Goal: Transaction & Acquisition: Book appointment/travel/reservation

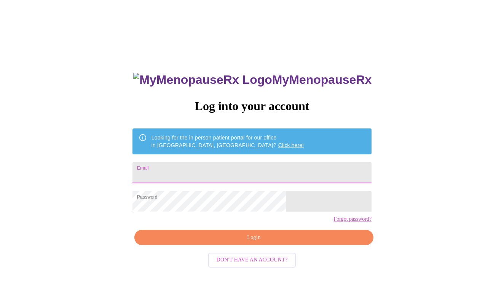
click at [218, 176] on input "Email" at bounding box center [252, 172] width 239 height 21
type input "[EMAIL_ADDRESS][DOMAIN_NAME]"
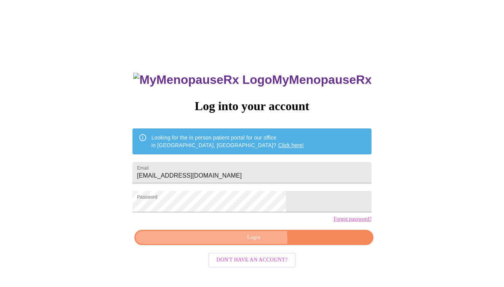
click at [232, 242] on span "Login" at bounding box center [254, 238] width 222 height 10
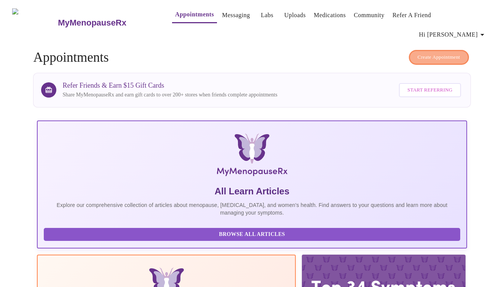
click at [429, 53] on span "Create Appointment" at bounding box center [439, 57] width 43 height 9
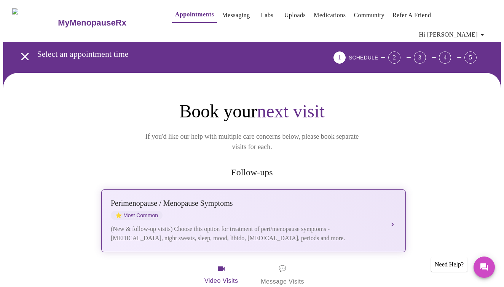
click at [299, 199] on div "Perimenopause / Menopause Symptoms" at bounding box center [246, 203] width 271 height 9
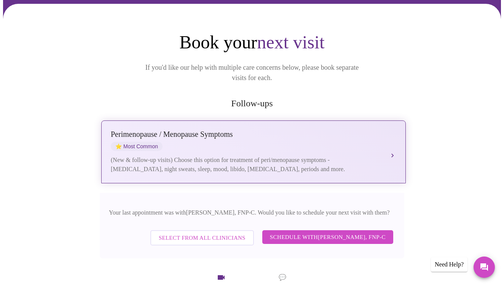
scroll to position [72, 0]
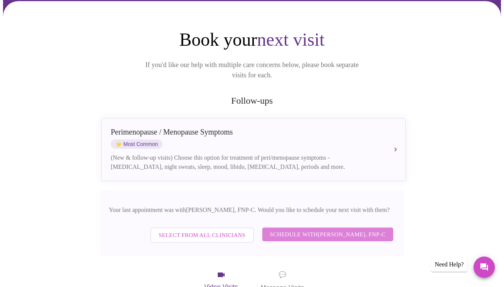
click at [303, 229] on span "Schedule with Elizabeth Hederman, FNP-C" at bounding box center [328, 234] width 116 height 10
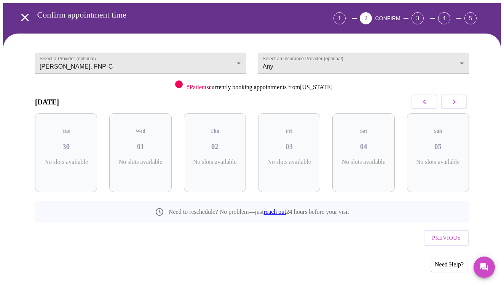
scroll to position [13, 0]
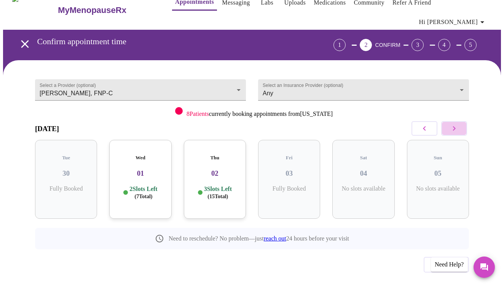
click at [456, 124] on icon "button" at bounding box center [454, 128] width 9 height 9
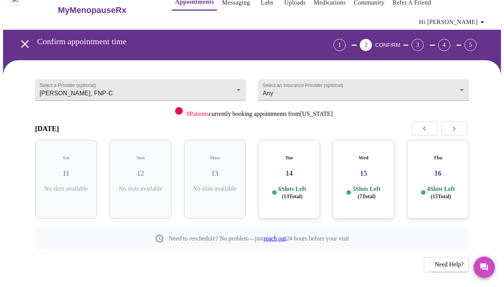
click at [456, 126] on icon "button" at bounding box center [454, 128] width 3 height 5
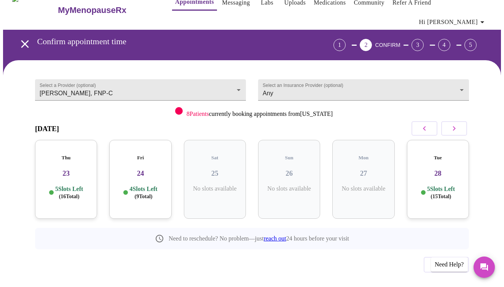
click at [439, 169] on h3 "28" at bounding box center [438, 173] width 50 height 8
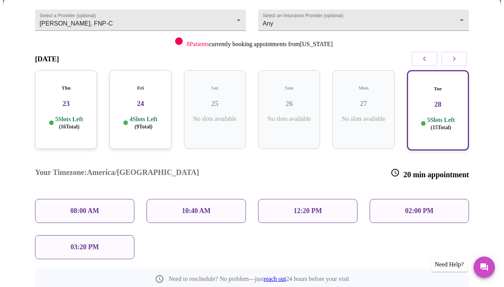
scroll to position [85, 0]
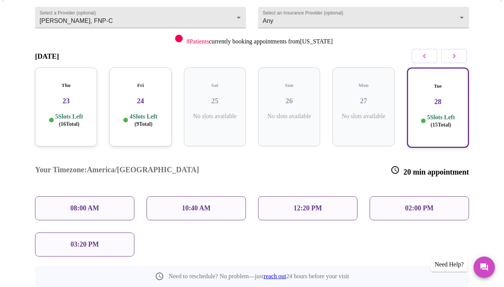
click at [99, 232] on div "03:20 PM" at bounding box center [84, 244] width 99 height 24
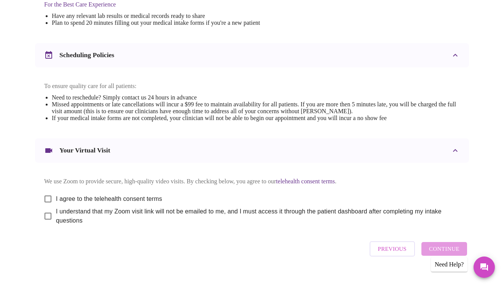
scroll to position [260, 0]
click at [46, 192] on input "I agree to the telehealth consent terms" at bounding box center [48, 199] width 16 height 16
checkbox input "true"
click at [45, 211] on input "I understand that my Zoom visit link will not be emailed to me, and I must acce…" at bounding box center [48, 216] width 16 height 16
checkbox input "true"
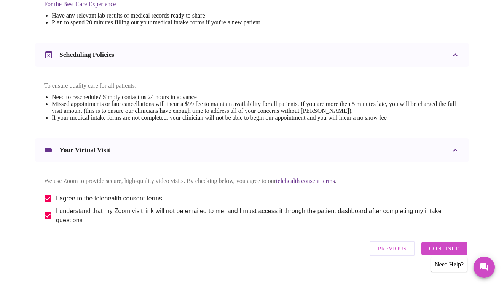
scroll to position [260, 0]
click at [442, 246] on span "Continue" at bounding box center [444, 249] width 30 height 10
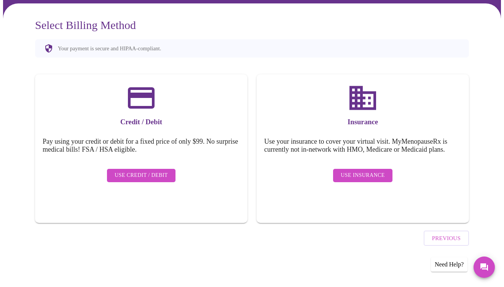
scroll to position [37, 0]
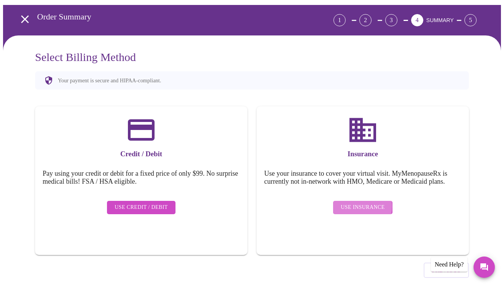
click at [356, 203] on span "Use Insurance" at bounding box center [363, 208] width 44 height 10
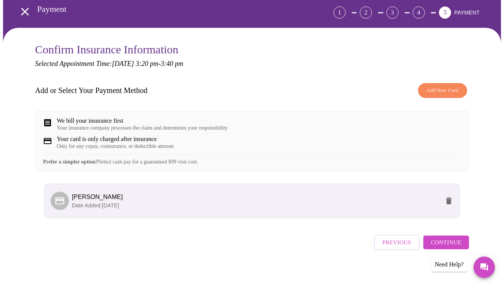
scroll to position [45, 0]
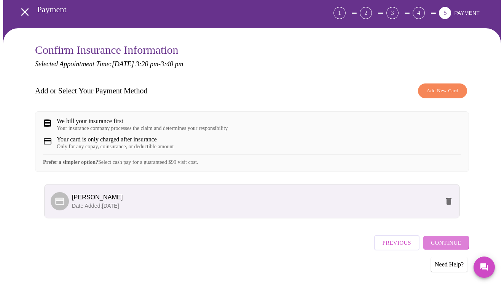
click at [442, 239] on span "Continue" at bounding box center [446, 243] width 30 height 10
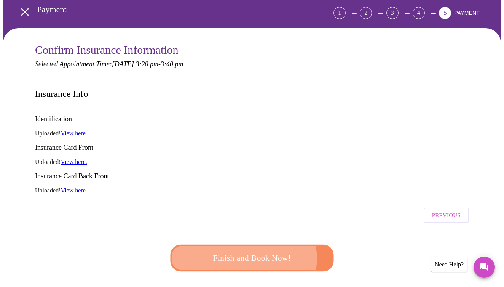
click at [238, 251] on span "Finish and Book Now!" at bounding box center [252, 258] width 141 height 14
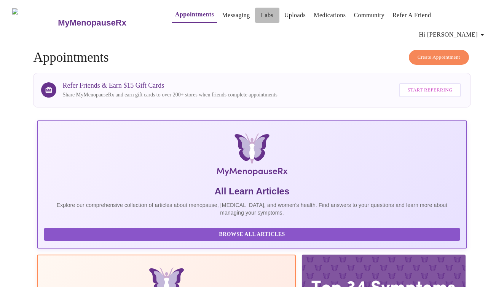
click at [261, 15] on link "Labs" at bounding box center [267, 15] width 13 height 11
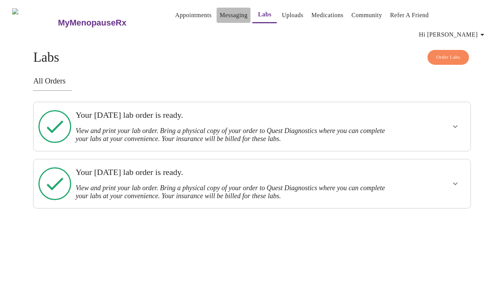
click at [220, 17] on link "Messaging" at bounding box center [234, 15] width 28 height 11
